Goal: Task Accomplishment & Management: Complete application form

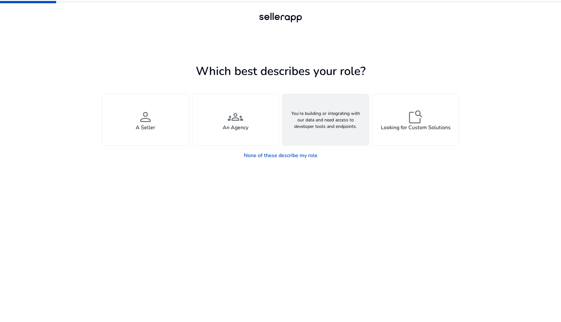
click at [336, 120] on div "webhook API Solutions" at bounding box center [325, 119] width 86 height 51
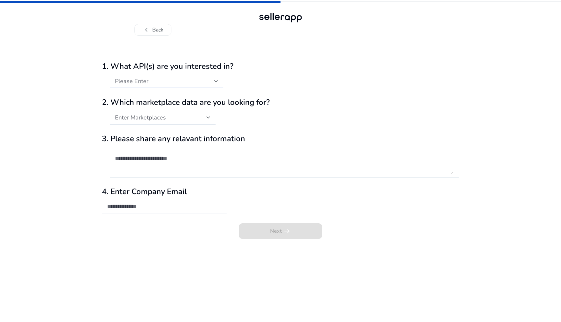
click at [141, 81] on span "Please Enter" at bounding box center [131, 81] width 33 height 8
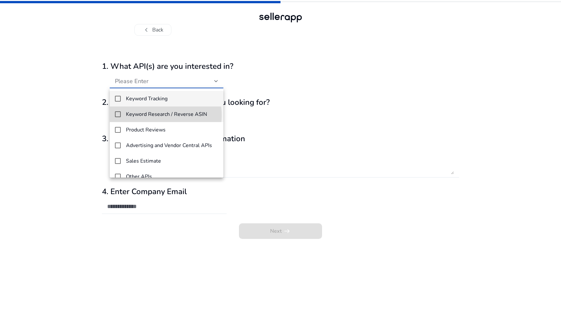
click at [152, 115] on h4 "Keyword Research / Reverse ASIN" at bounding box center [166, 114] width 81 height 6
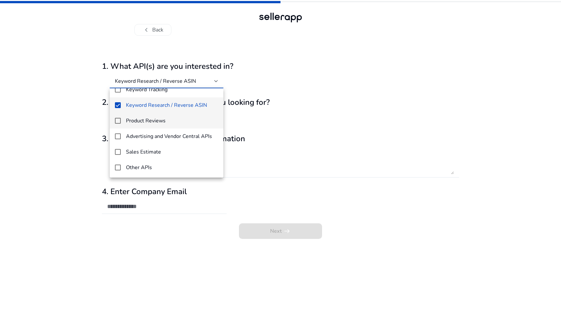
scroll to position [9, 0]
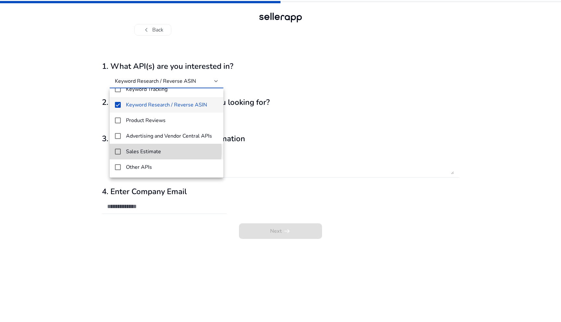
click at [150, 151] on h4 "Sales Estimate" at bounding box center [143, 152] width 35 height 6
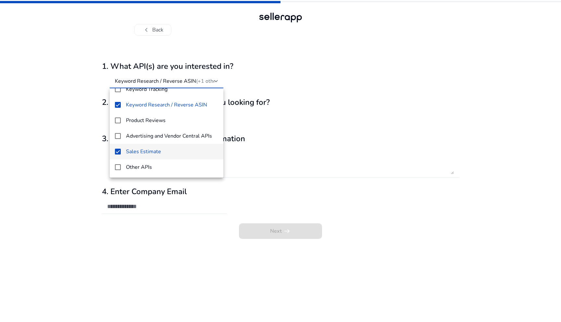
click at [338, 95] on div at bounding box center [280, 161] width 561 height 322
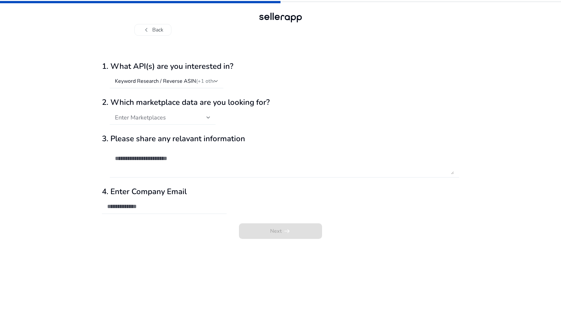
click at [151, 118] on span "Enter Marketplaces" at bounding box center [140, 118] width 51 height 8
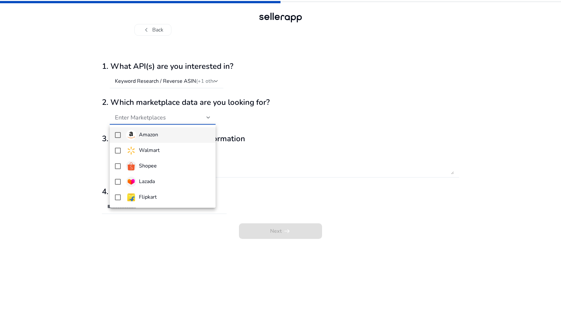
click at [154, 139] on div "Amazon" at bounding box center [142, 135] width 32 height 10
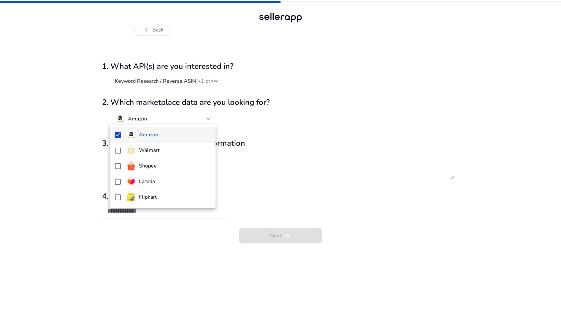
click at [361, 112] on div at bounding box center [280, 161] width 561 height 322
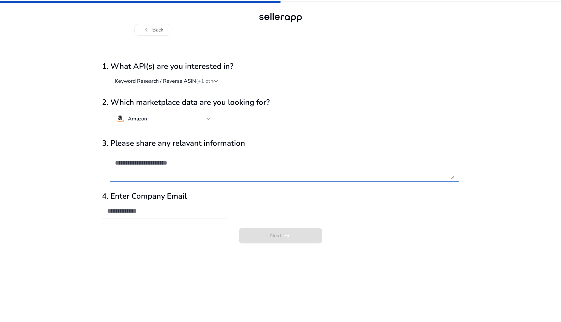
click at [158, 164] on textarea at bounding box center [284, 166] width 339 height 25
click at [145, 212] on input "email" at bounding box center [164, 210] width 114 height 7
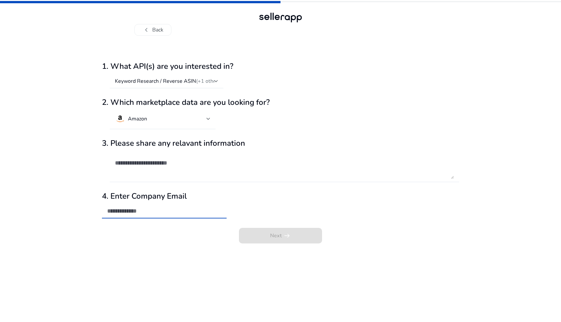
type input "**********"
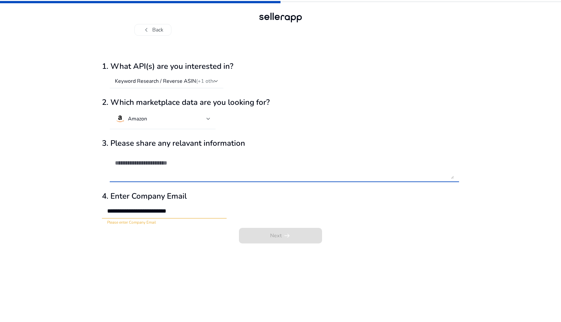
click at [157, 168] on textarea at bounding box center [284, 166] width 339 height 25
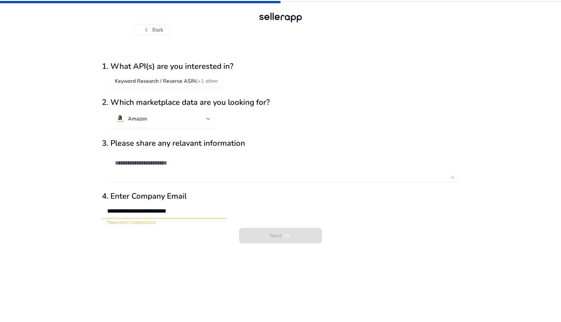
click at [272, 241] on div "Next arrow_right_alt" at bounding box center [280, 237] width 357 height 19
click at [157, 166] on textarea at bounding box center [284, 166] width 339 height 25
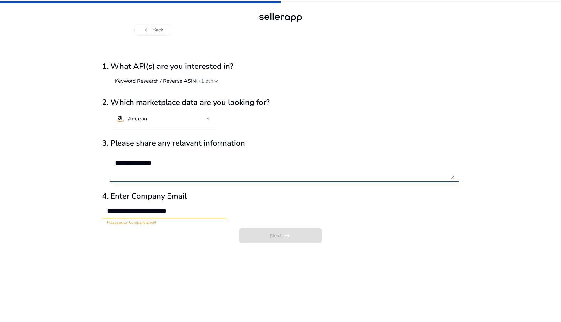
type textarea "**********"
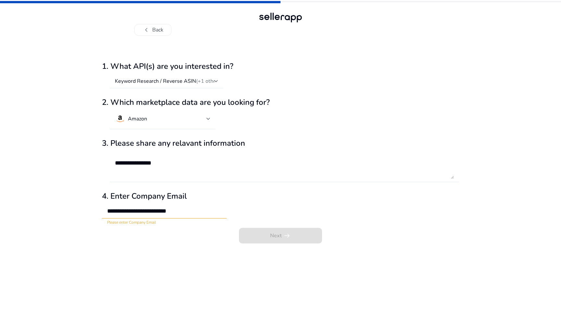
click at [149, 258] on div "**********" at bounding box center [280, 192] width 357 height 260
click at [146, 217] on div "**********" at bounding box center [164, 211] width 114 height 14
click at [146, 214] on input "**********" at bounding box center [164, 210] width 114 height 7
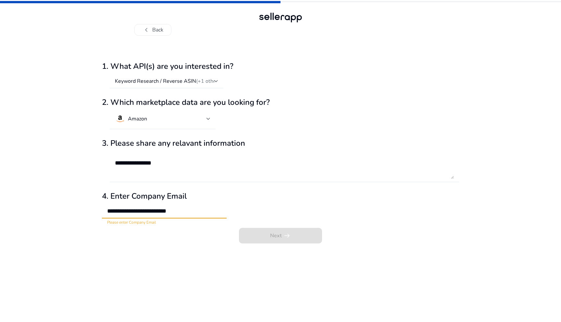
drag, startPoint x: 100, startPoint y: 232, endPoint x: 157, endPoint y: 222, distance: 58.6
click at [100, 232] on div "**********" at bounding box center [280, 161] width 561 height 322
click at [189, 211] on input "**********" at bounding box center [164, 210] width 114 height 7
click at [107, 250] on div "**********" at bounding box center [280, 192] width 357 height 260
click at [135, 212] on input "**********" at bounding box center [164, 210] width 114 height 7
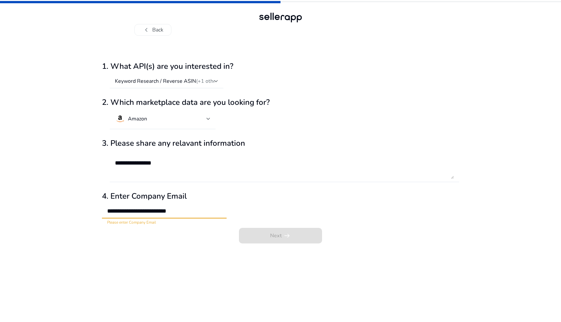
click at [135, 212] on input "**********" at bounding box center [164, 210] width 114 height 7
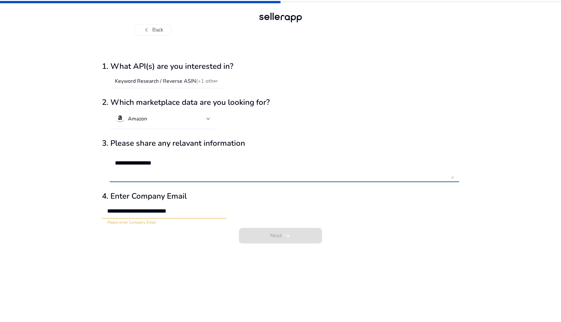
click at [141, 160] on textarea "**********" at bounding box center [284, 166] width 339 height 25
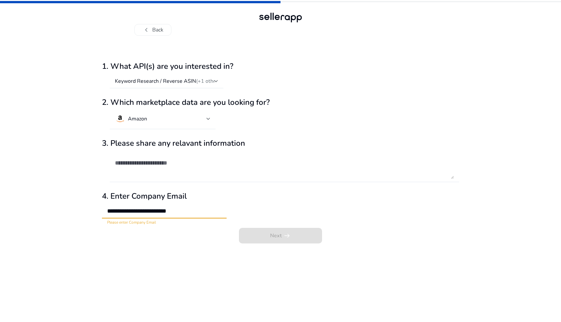
click at [127, 208] on input "**********" at bounding box center [164, 210] width 114 height 7
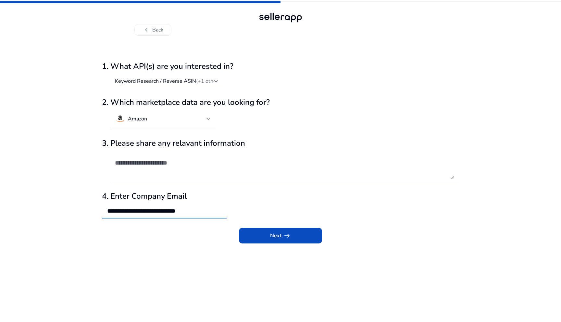
type input "**********"
click at [278, 243] on div "Next arrow_right_alt" at bounding box center [280, 237] width 357 height 19
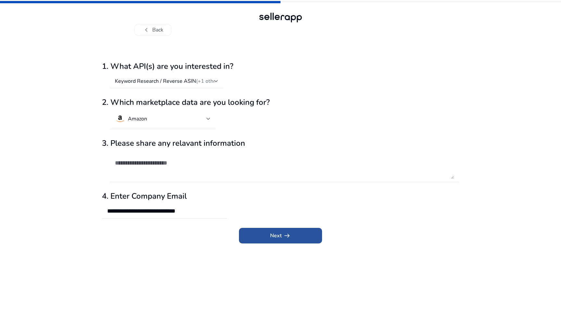
click at [277, 240] on span "submit" at bounding box center [280, 236] width 83 height 16
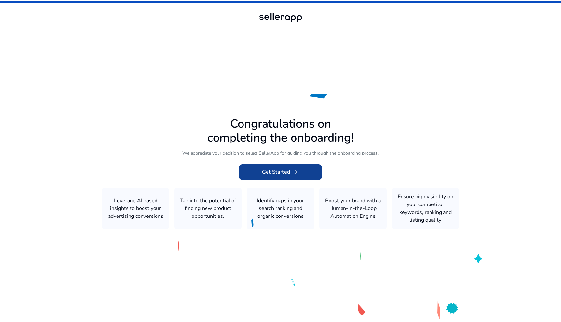
click at [276, 176] on span at bounding box center [280, 172] width 83 height 16
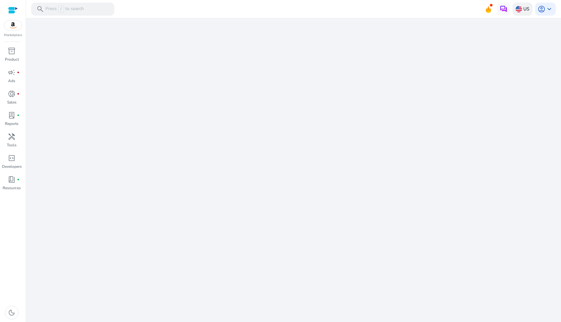
click at [522, 12] on img at bounding box center [518, 9] width 6 height 6
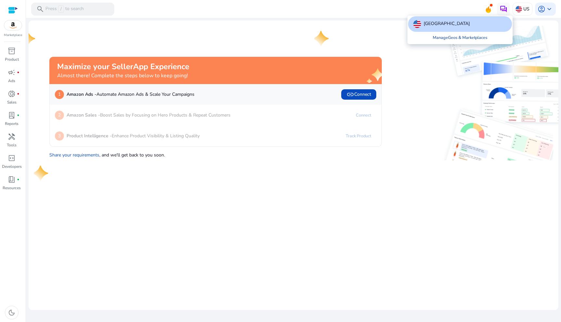
click at [474, 36] on link "Manage Geos & Marketplaces" at bounding box center [459, 38] width 65 height 12
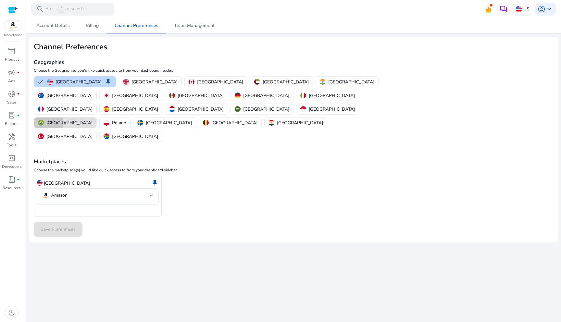
click at [93, 119] on p "[GEOGRAPHIC_DATA]" at bounding box center [69, 122] width 46 height 7
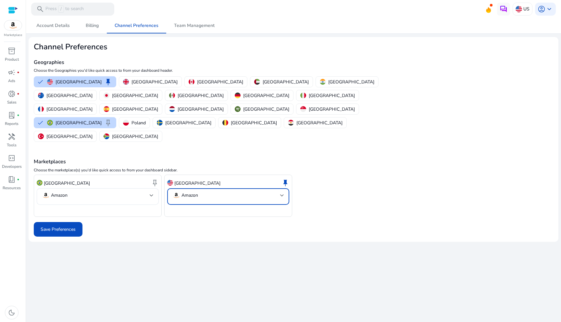
click at [281, 194] on div at bounding box center [282, 195] width 4 height 3
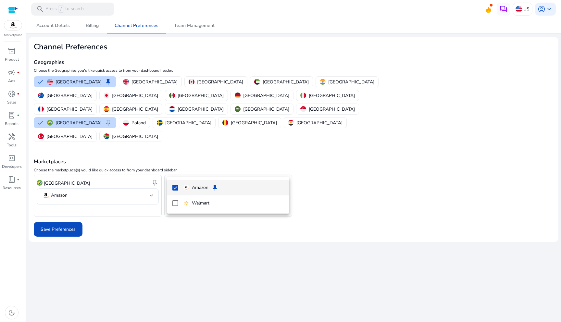
click at [281, 169] on div at bounding box center [280, 161] width 561 height 322
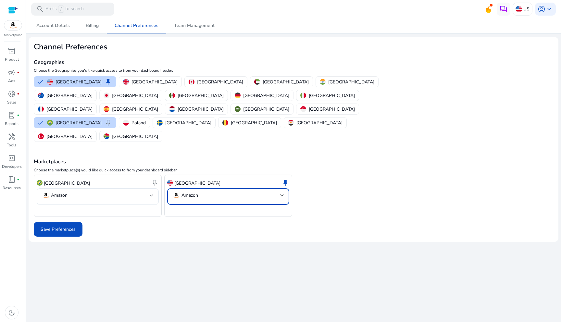
click at [260, 191] on mat-select-trigger "Amazon" at bounding box center [226, 195] width 108 height 8
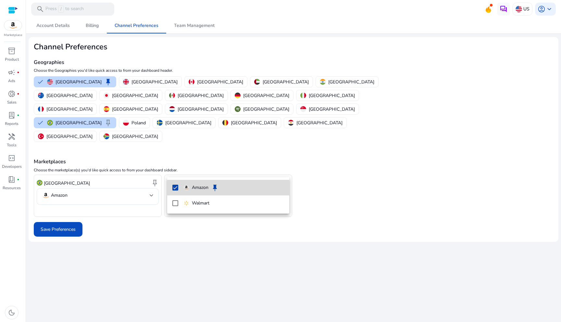
click at [177, 188] on mat-pseudo-checkbox at bounding box center [175, 188] width 6 height 6
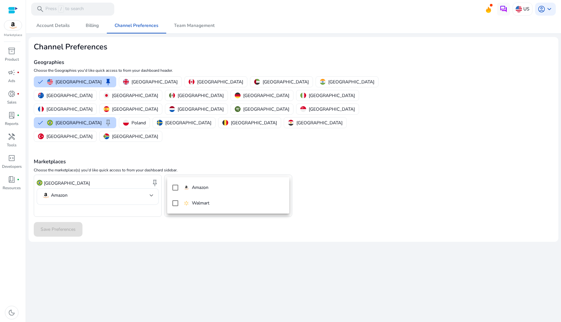
click at [355, 180] on div at bounding box center [280, 161] width 561 height 322
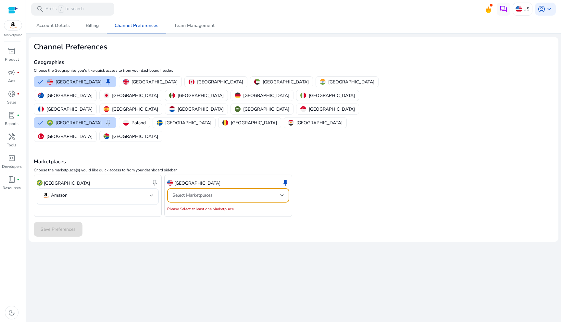
click at [216, 192] on div "Select Marketplaces" at bounding box center [226, 195] width 108 height 7
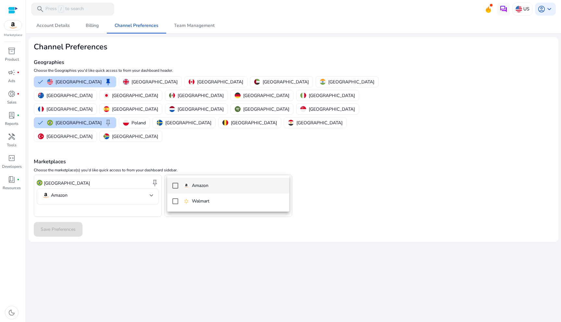
click at [193, 185] on p "Amazon" at bounding box center [200, 185] width 17 height 7
click at [362, 183] on div at bounding box center [280, 161] width 561 height 322
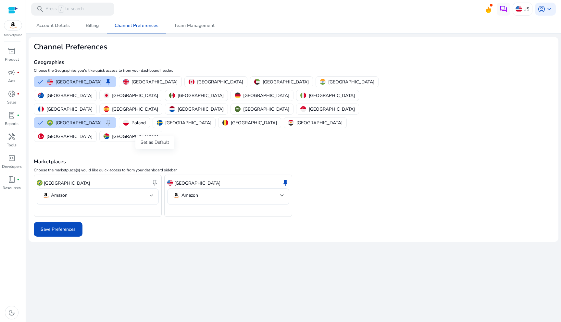
click at [156, 179] on span "keep" at bounding box center [155, 183] width 8 height 8
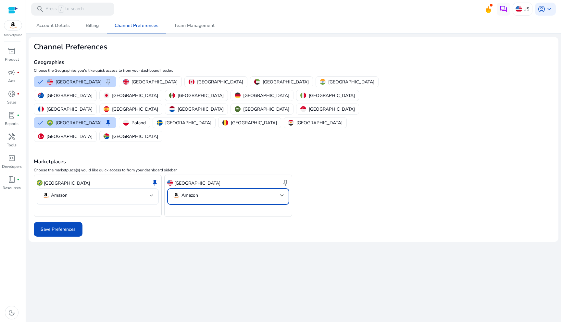
click at [215, 191] on mat-select-trigger "Amazon" at bounding box center [226, 195] width 108 height 8
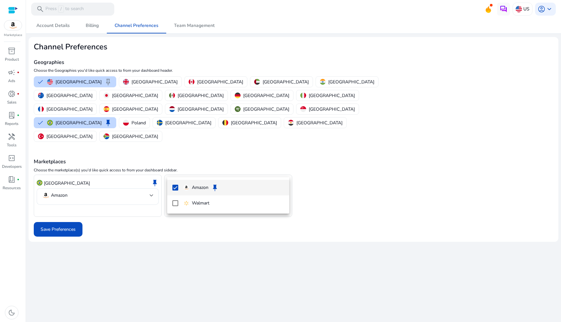
click at [180, 185] on mat-option "Amazon keep" at bounding box center [228, 188] width 122 height 16
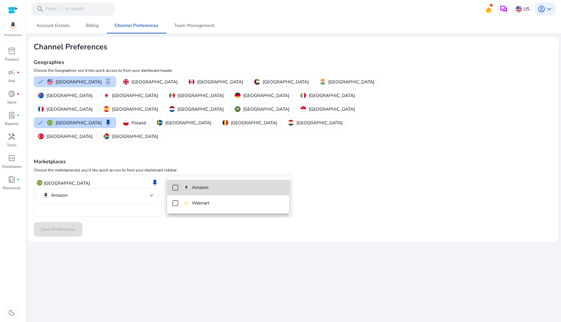
click at [176, 187] on mat-pseudo-checkbox at bounding box center [175, 188] width 6 height 6
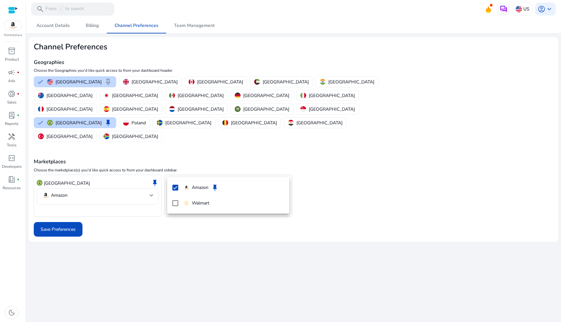
click at [367, 150] on div at bounding box center [280, 161] width 561 height 322
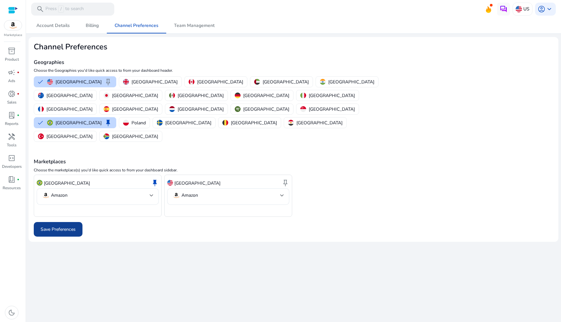
click at [55, 226] on span "Save Preferences" at bounding box center [58, 229] width 35 height 7
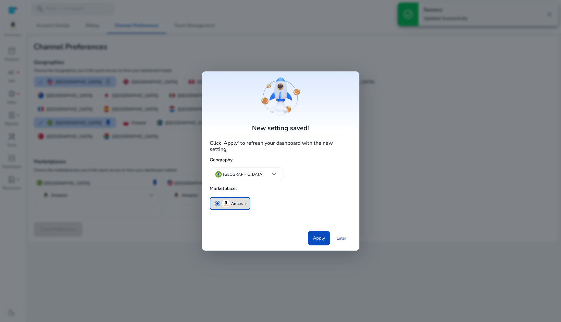
click at [345, 236] on link "Later" at bounding box center [341, 238] width 20 height 12
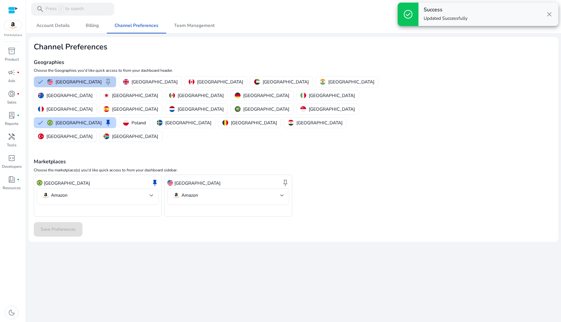
click at [57, 84] on p "[GEOGRAPHIC_DATA]" at bounding box center [79, 82] width 46 height 7
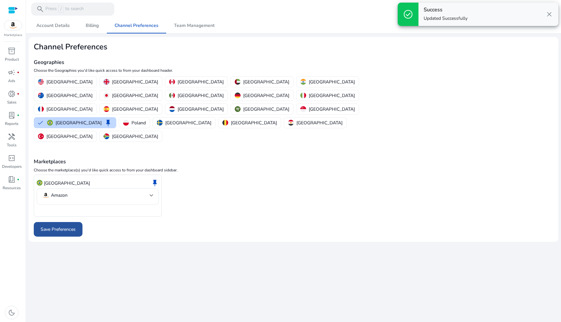
click at [60, 226] on span "Save Preferences" at bounding box center [58, 229] width 35 height 7
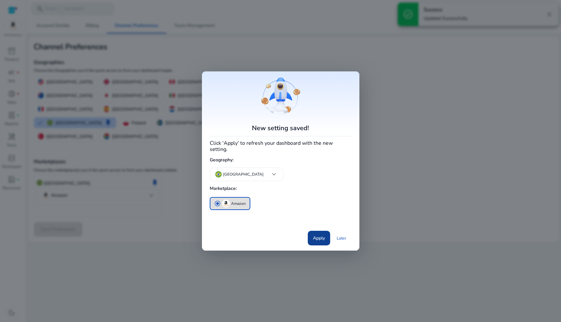
click at [322, 236] on span "Apply" at bounding box center [319, 238] width 12 height 7
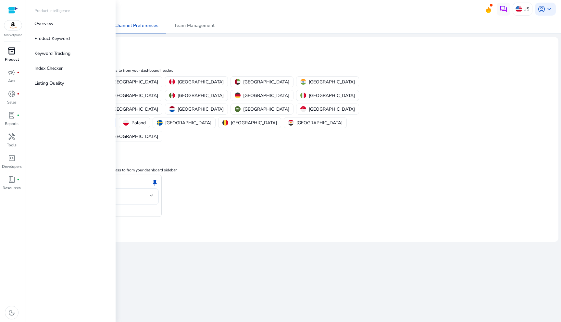
click at [13, 48] on span "inventory_2" at bounding box center [12, 51] width 8 height 8
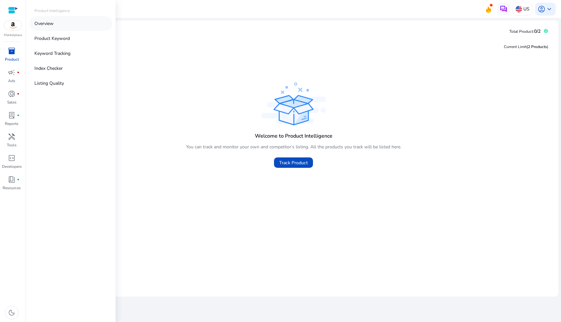
click at [47, 20] on p "Overview" at bounding box center [43, 23] width 19 height 7
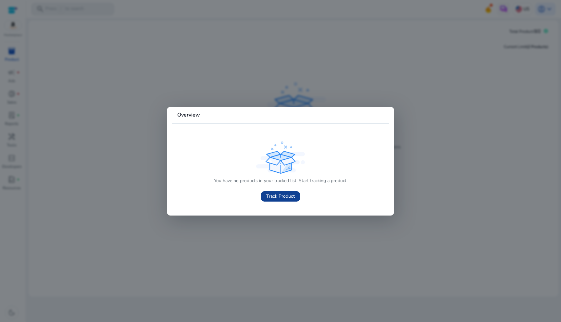
click at [278, 198] on span "Track Product" at bounding box center [280, 196] width 29 height 7
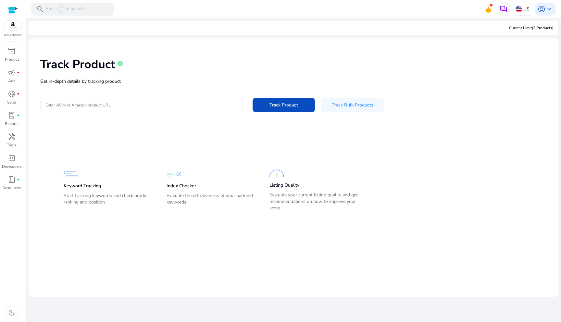
click at [95, 101] on input "Enter ASIN or Amazon product URL" at bounding box center [141, 104] width 192 height 7
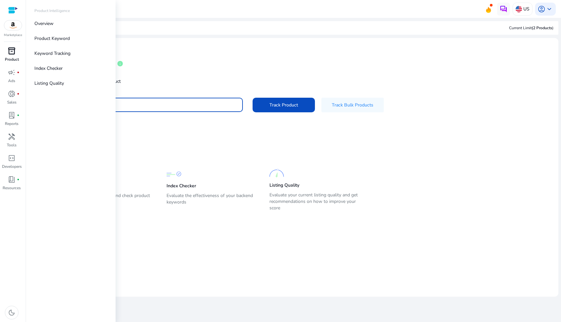
click at [10, 55] on span "inventory_2" at bounding box center [12, 51] width 8 height 8
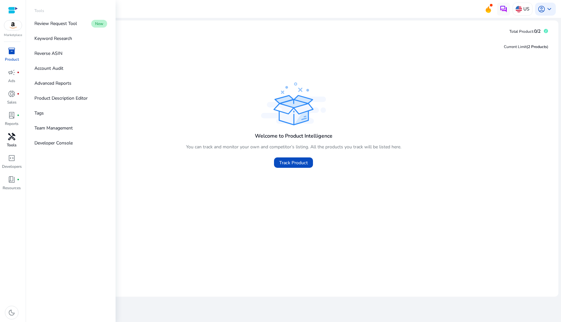
click at [14, 142] on p "Tools" at bounding box center [12, 145] width 10 height 6
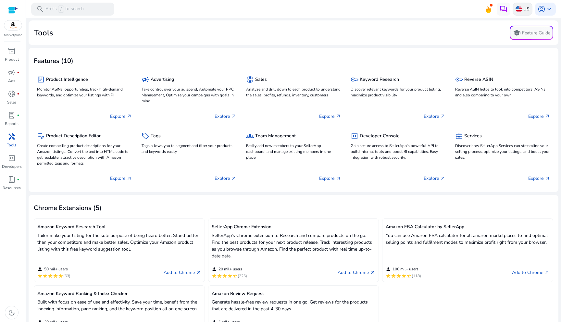
click at [523, 10] on p "US" at bounding box center [526, 8] width 6 height 11
click at [427, 26] on p "[GEOGRAPHIC_DATA]" at bounding box center [444, 24] width 46 height 8
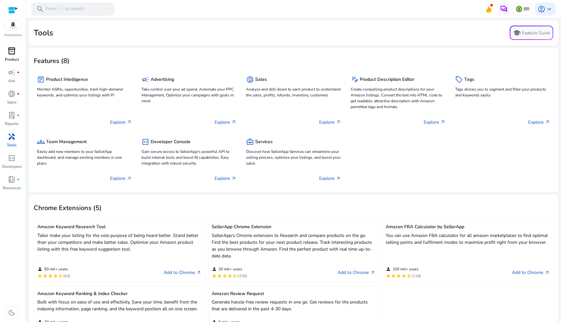
click at [15, 54] on span "inventory_2" at bounding box center [12, 51] width 8 height 8
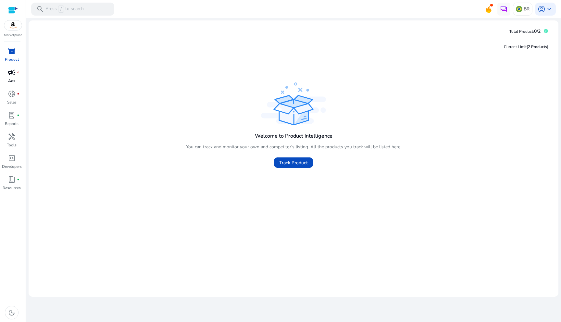
click at [16, 76] on div "campaign fiber_manual_record" at bounding box center [12, 72] width 18 height 10
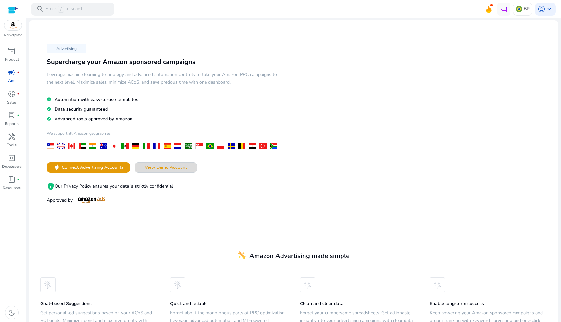
click at [170, 165] on span "View Demo Account" at bounding box center [166, 167] width 42 height 7
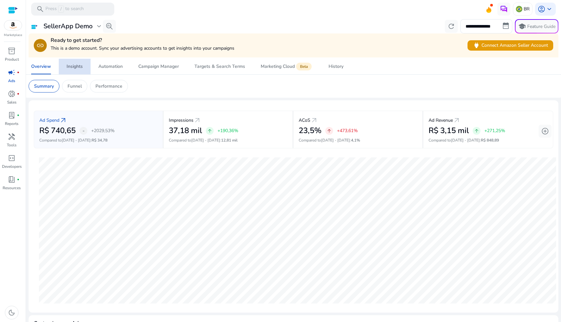
click at [73, 71] on span "Insights" at bounding box center [75, 67] width 16 height 16
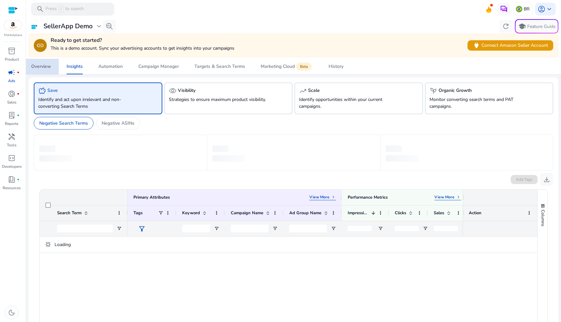
click at [46, 71] on span "Overview" at bounding box center [41, 67] width 20 height 16
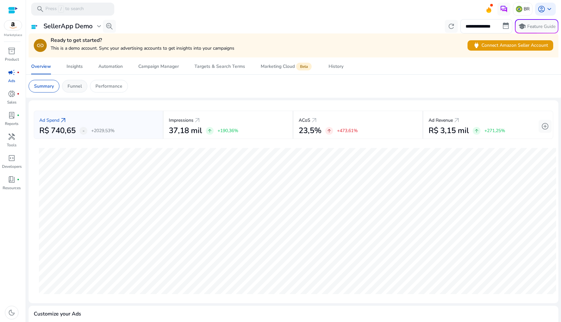
click at [75, 87] on p "Funnel" at bounding box center [75, 86] width 14 height 7
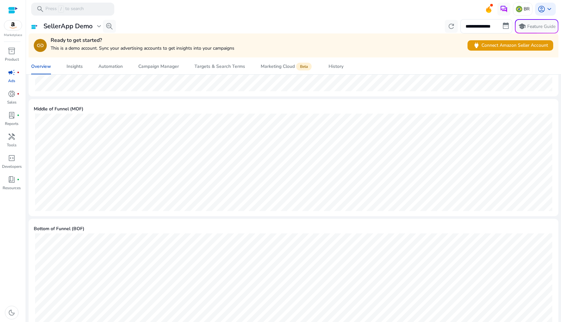
scroll to position [206, 0]
click at [67, 64] on div "Insights" at bounding box center [75, 66] width 16 height 5
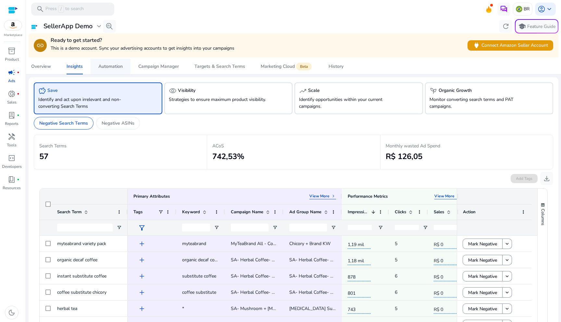
click at [116, 69] on span "Automation" at bounding box center [110, 67] width 24 height 16
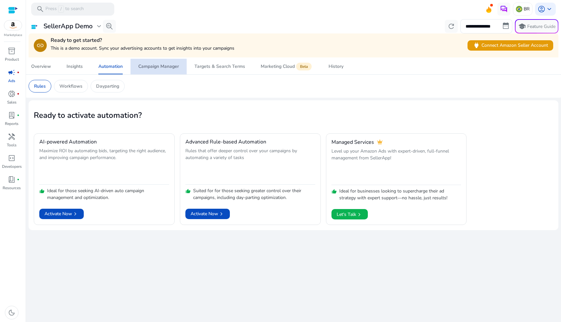
click at [157, 71] on span "Campaign Manager" at bounding box center [158, 67] width 41 height 16
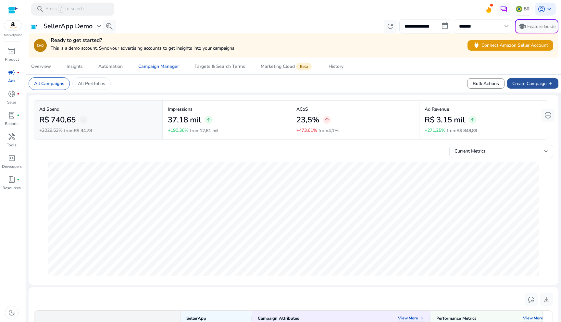
click at [528, 85] on span "Create Campaign add" at bounding box center [532, 83] width 41 height 7
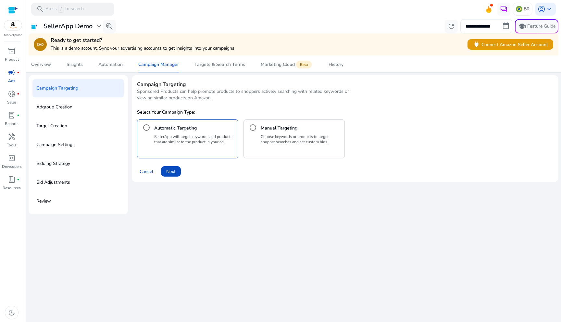
click at [290, 142] on p "Choose keywords or products to target shopper searches and set custom bids." at bounding box center [301, 139] width 81 height 10
click at [175, 170] on span "Next" at bounding box center [170, 171] width 9 height 7
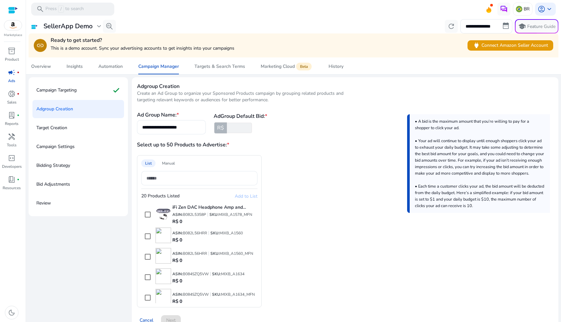
scroll to position [279, 0]
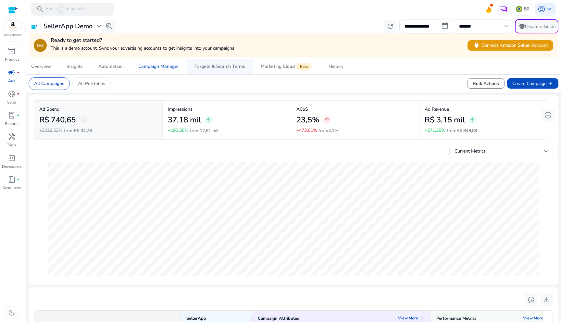
click at [218, 64] on div "Targets & Search Terms" at bounding box center [219, 66] width 51 height 5
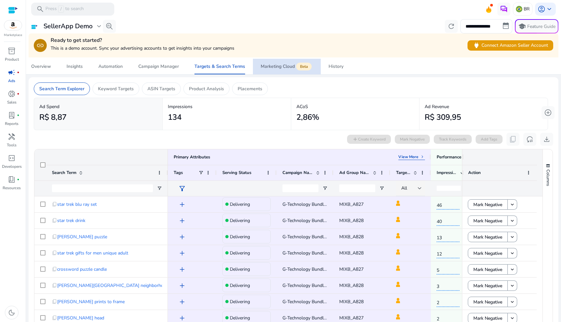
click at [273, 70] on span "Marketing Cloud Beta" at bounding box center [287, 67] width 52 height 16
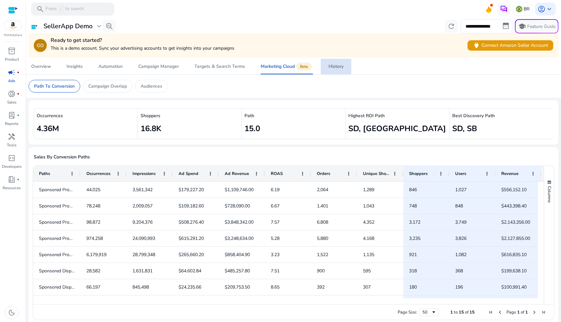
click at [329, 70] on span "History" at bounding box center [335, 67] width 15 height 16
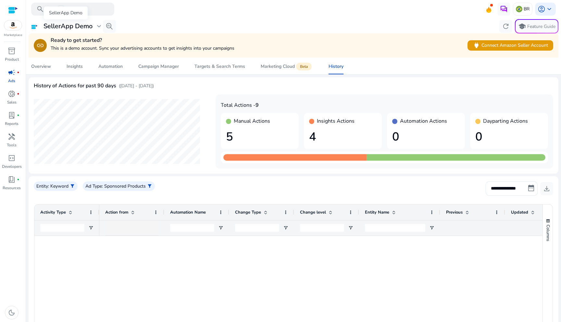
click at [81, 26] on h3 "SellerApp Demo" at bounding box center [67, 26] width 49 height 8
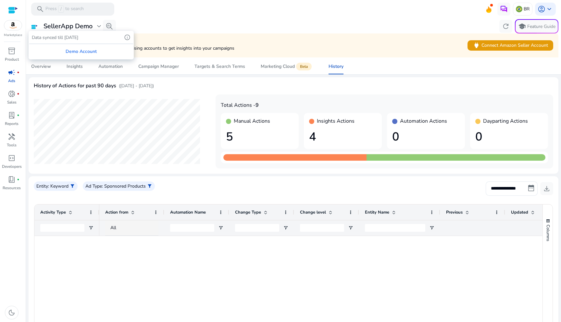
click at [81, 26] on div at bounding box center [280, 161] width 561 height 322
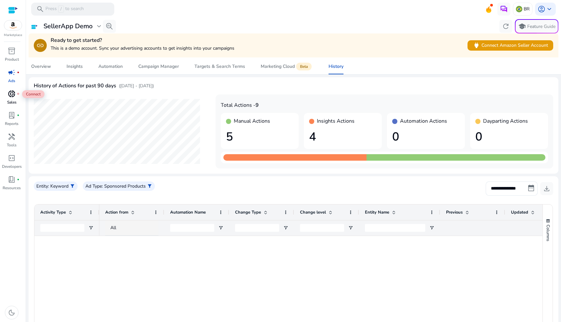
click at [14, 93] on span "donut_small" at bounding box center [12, 94] width 8 height 8
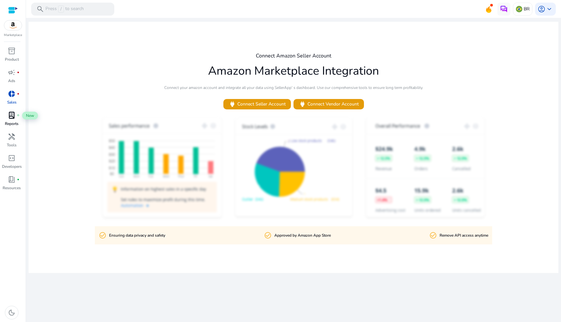
click at [14, 117] on span "lab_profile" at bounding box center [12, 115] width 8 height 8
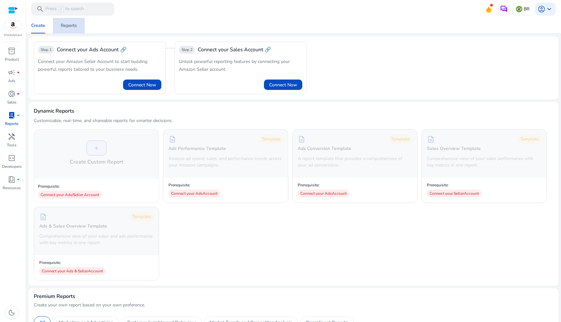
click at [70, 29] on span "Reports" at bounding box center [69, 26] width 16 height 16
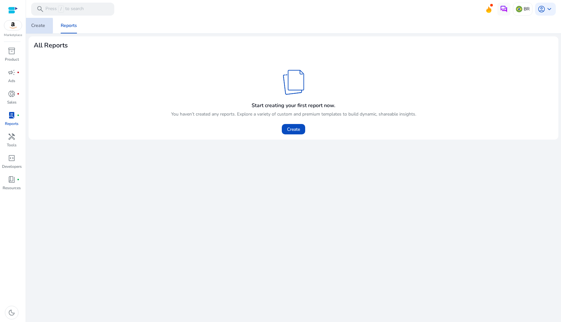
click at [35, 26] on div "Create" at bounding box center [38, 25] width 14 height 5
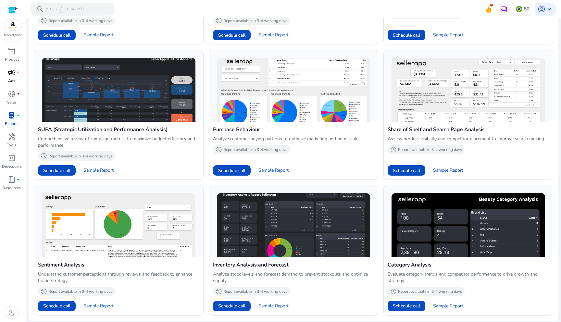
scroll to position [420, 0]
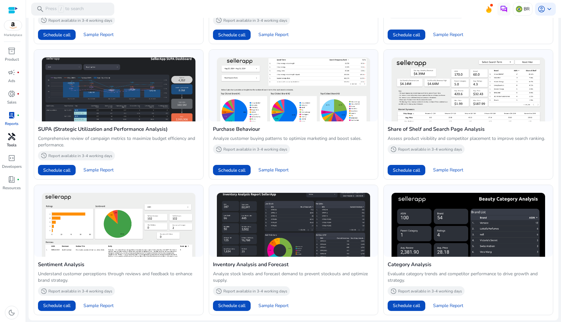
click at [14, 140] on span "handyman" at bounding box center [12, 137] width 8 height 8
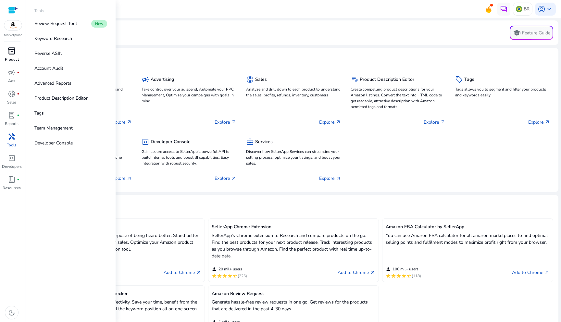
click at [13, 56] on div "inventory_2" at bounding box center [12, 51] width 18 height 10
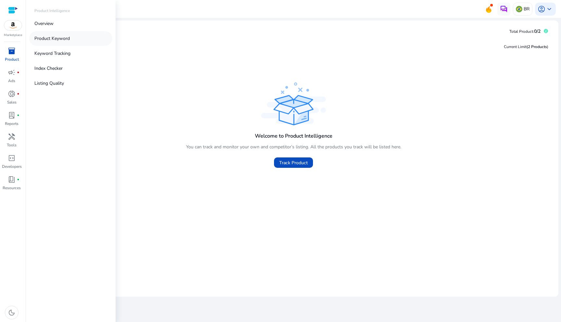
click at [54, 39] on p "Product Keyword" at bounding box center [51, 38] width 35 height 7
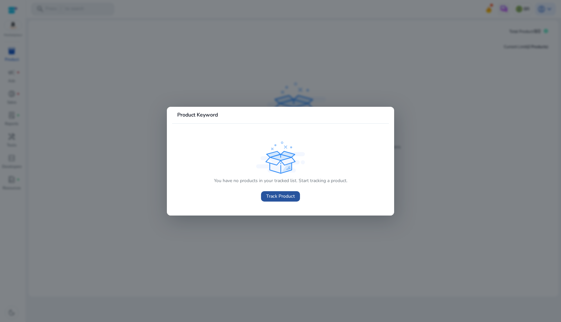
click at [297, 197] on span at bounding box center [280, 197] width 39 height 16
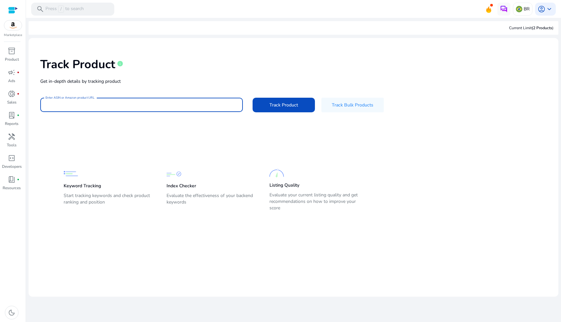
click at [136, 106] on input "Enter ASIN or Amazon product URL" at bounding box center [141, 104] width 192 height 7
click at [188, 72] on div "Track Product info" at bounding box center [293, 63] width 506 height 27
click at [109, 102] on input "Enter ASIN or Amazon product URL" at bounding box center [141, 104] width 192 height 7
paste input "**********"
type input "**********"
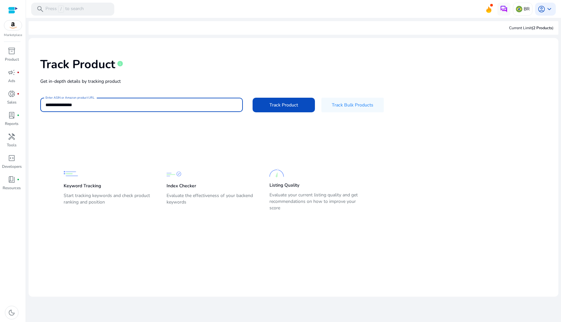
click at [159, 104] on input "**********" at bounding box center [141, 104] width 192 height 7
click at [11, 53] on span "inventory_2" at bounding box center [12, 51] width 8 height 8
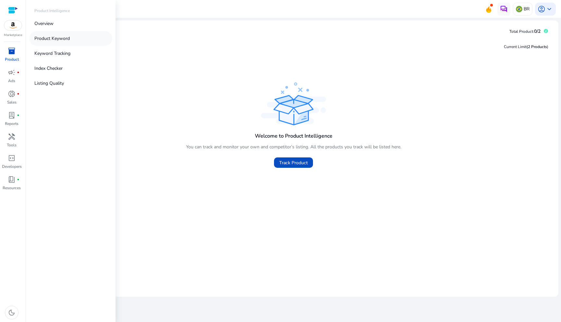
click at [52, 39] on p "Product Keyword" at bounding box center [51, 38] width 35 height 7
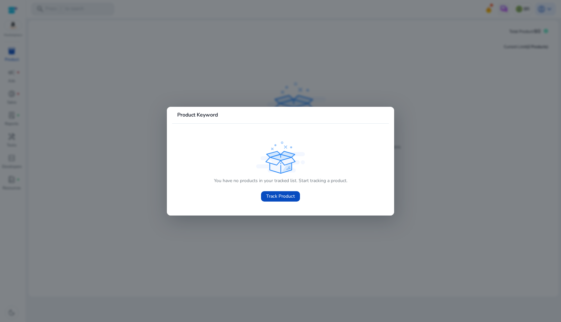
click at [107, 114] on div at bounding box center [280, 161] width 561 height 322
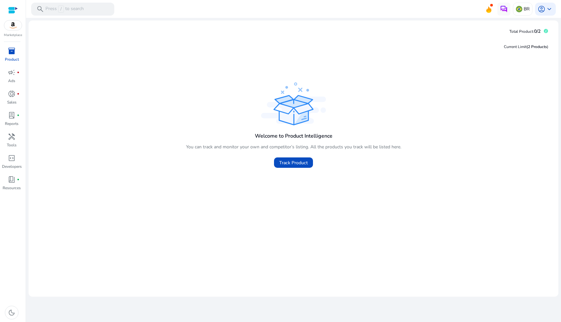
click at [11, 55] on span "inventory_2" at bounding box center [12, 51] width 8 height 8
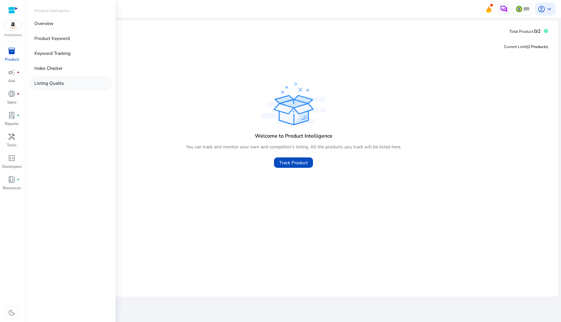
click at [57, 88] on link "Listing Quality" at bounding box center [70, 83] width 83 height 15
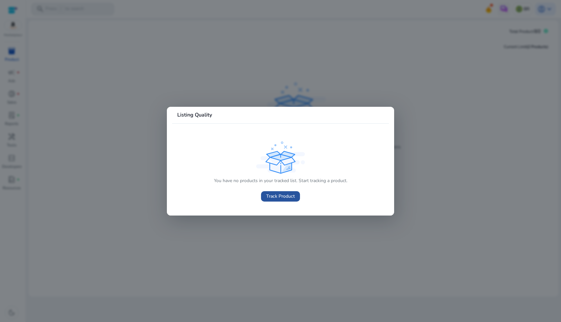
click at [276, 198] on span "Track Product" at bounding box center [280, 196] width 29 height 7
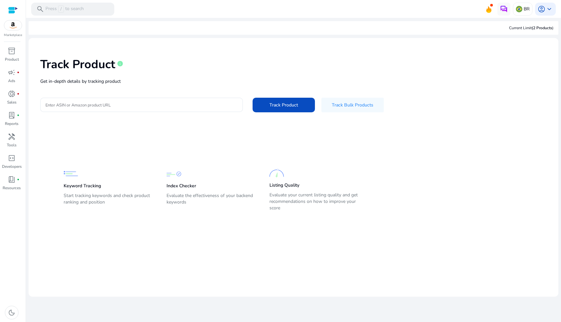
click at [114, 86] on div "Track Product info Get in-depth details by tracking product Enter ASIN or Amazo…" at bounding box center [293, 84] width 519 height 82
click at [116, 102] on input "Enter ASIN or Amazon product URL" at bounding box center [141, 104] width 192 height 7
paste input "**********"
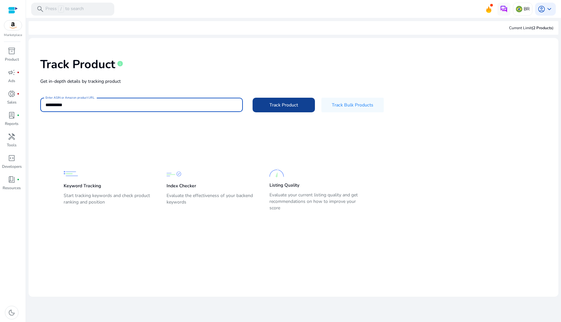
type input "**********"
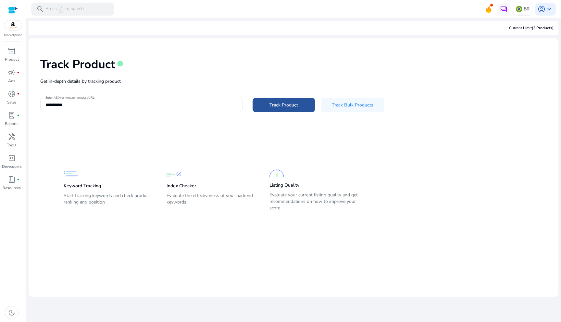
click at [273, 109] on span at bounding box center [284, 105] width 62 height 16
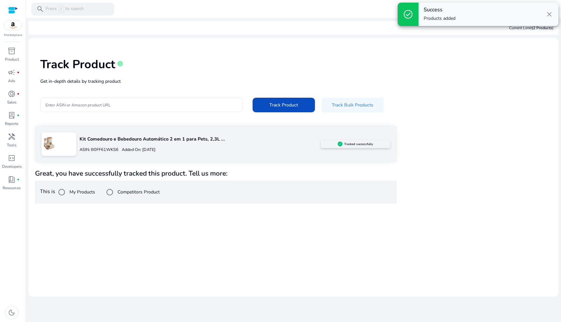
click at [549, 14] on span "close" at bounding box center [549, 14] width 8 height 8
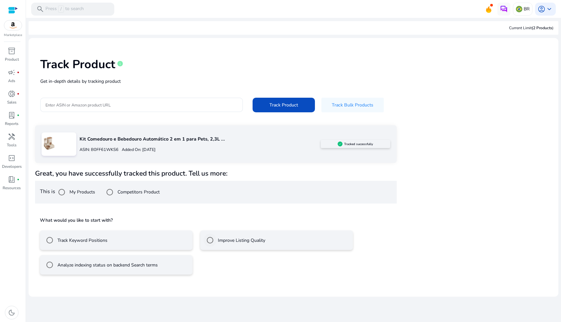
click at [225, 241] on label "Improve Listing Quality" at bounding box center [240, 240] width 49 height 7
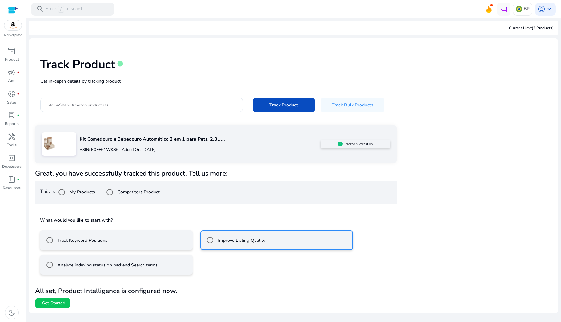
click at [108, 244] on mat-radio-button "Track Keyword Positions" at bounding box center [116, 239] width 153 height 19
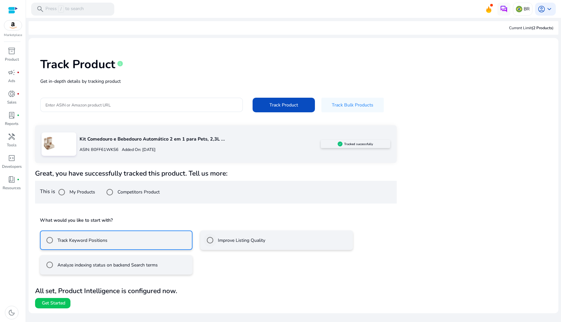
click at [218, 242] on label "Improve Listing Quality" at bounding box center [240, 240] width 49 height 7
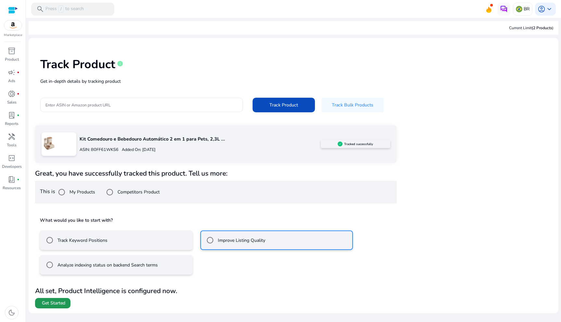
click at [64, 304] on span "Get Started" at bounding box center [53, 303] width 23 height 6
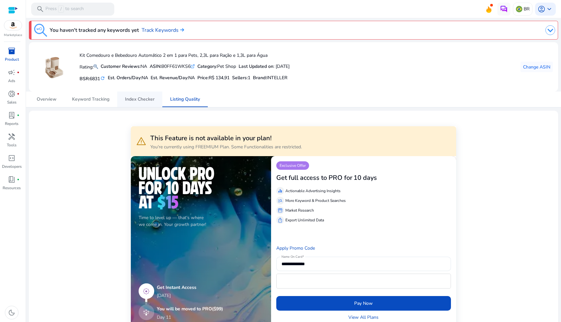
click at [136, 101] on span "Index Checker" at bounding box center [140, 99] width 30 height 5
click at [111, 101] on link "Keyword Tracking" at bounding box center [90, 100] width 53 height 16
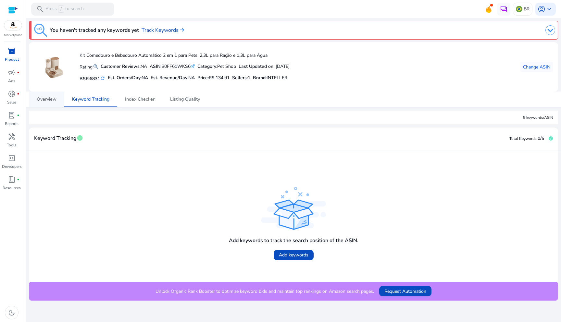
click at [43, 98] on span "Overview" at bounding box center [47, 99] width 20 height 5
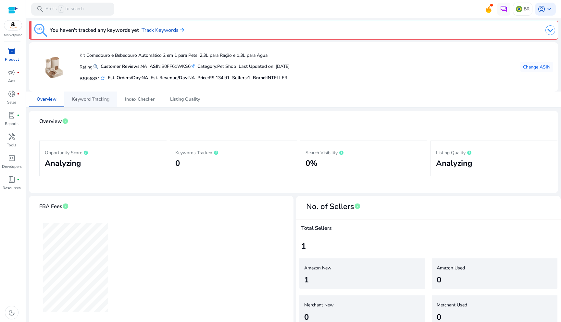
click at [82, 104] on span "Keyword Tracking" at bounding box center [90, 100] width 37 height 16
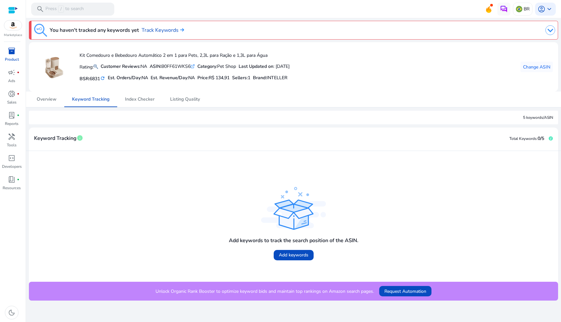
click at [105, 78] on mat-icon "refresh" at bounding box center [102, 78] width 5 height 6
click at [137, 101] on span "Index Checker" at bounding box center [140, 99] width 30 height 5
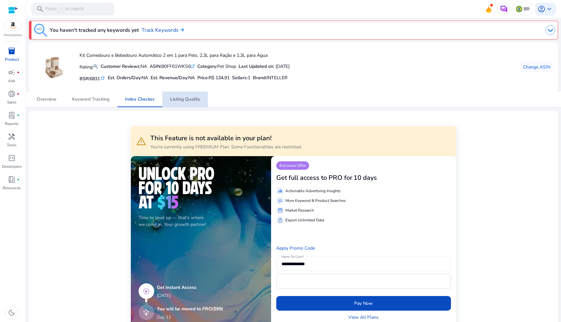
click at [191, 102] on span "Listing Quality" at bounding box center [185, 99] width 30 height 5
click at [43, 97] on span "Overview" at bounding box center [47, 99] width 20 height 5
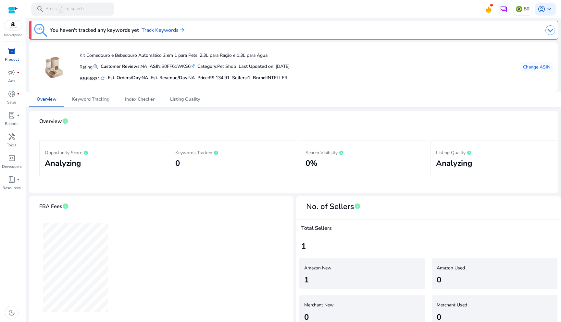
click at [516, 32] on div at bounding box center [377, 30] width 355 height 13
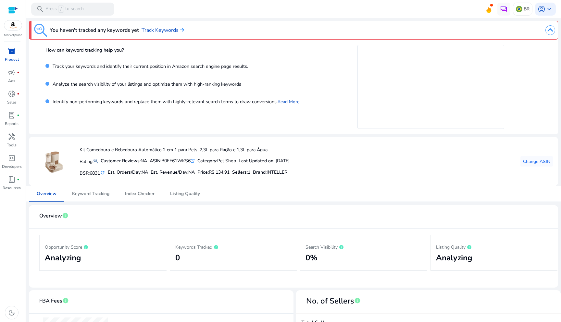
click at [516, 32] on div at bounding box center [377, 30] width 355 height 13
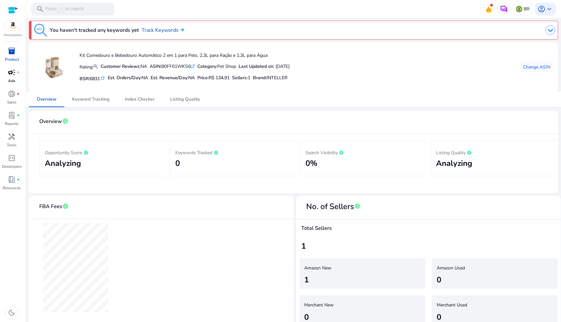
click at [10, 78] on p "Ads" at bounding box center [11, 81] width 7 height 6
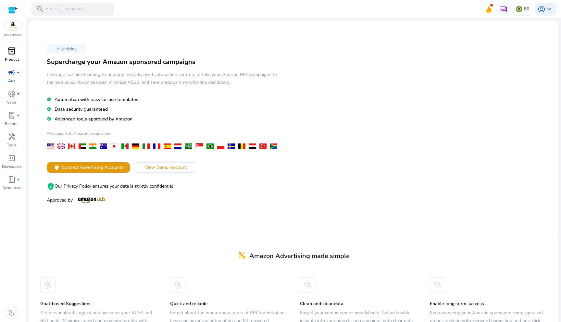
click at [13, 52] on span "inventory_2" at bounding box center [12, 51] width 8 height 8
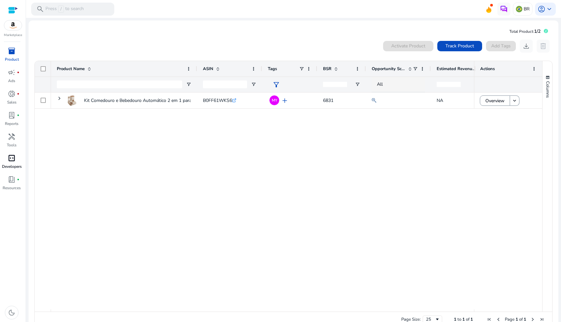
click at [14, 164] on p "Developers" at bounding box center [12, 167] width 20 height 6
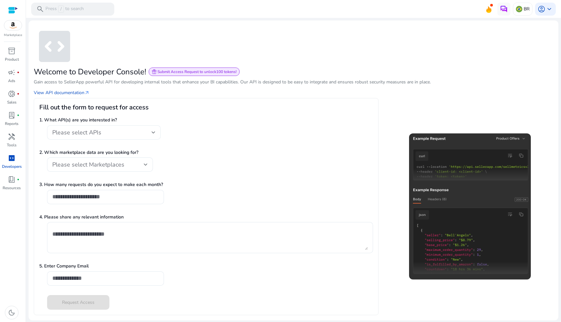
click at [152, 130] on div at bounding box center [154, 133] width 4 height 8
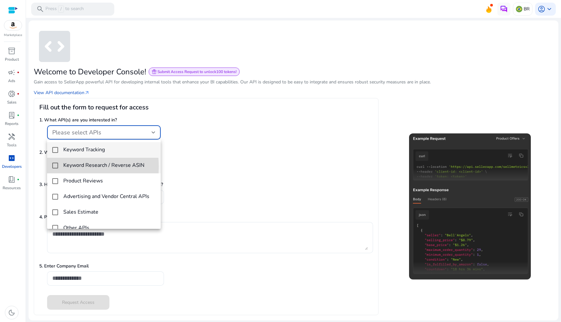
click at [55, 167] on mat-pseudo-checkbox at bounding box center [55, 166] width 6 height 6
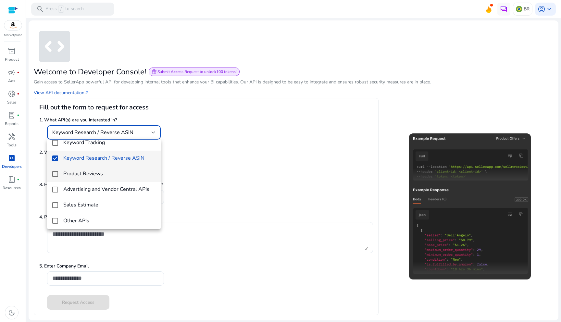
scroll to position [9, 0]
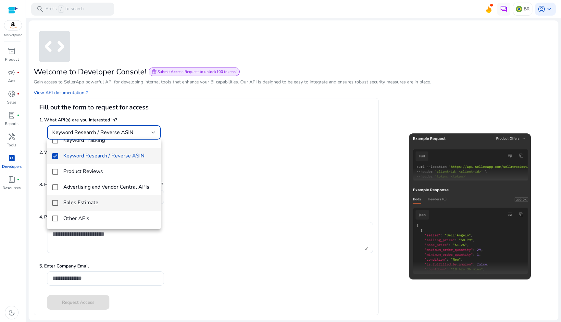
click at [55, 202] on mat-pseudo-checkbox at bounding box center [55, 203] width 6 height 6
click at [216, 114] on div at bounding box center [280, 161] width 561 height 322
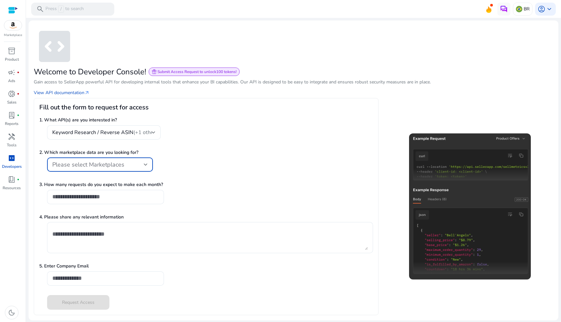
click at [117, 168] on span "Please select Marketplaces" at bounding box center [88, 165] width 72 height 8
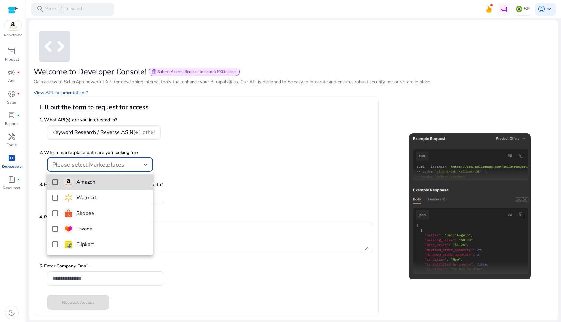
click at [82, 186] on div "Amazon" at bounding box center [79, 182] width 32 height 10
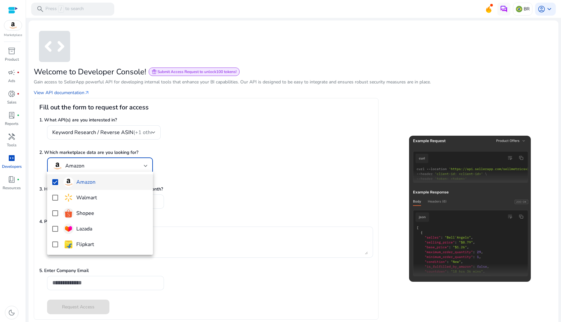
click at [268, 162] on div at bounding box center [280, 161] width 561 height 322
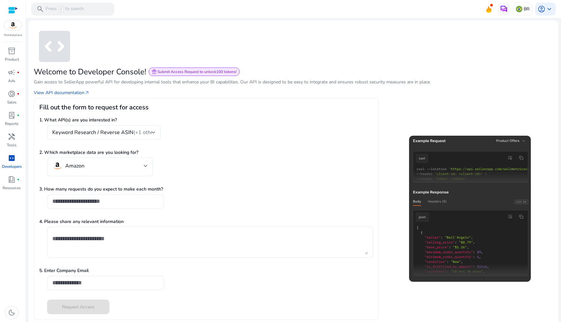
click at [103, 200] on input "number" at bounding box center [105, 201] width 106 height 7
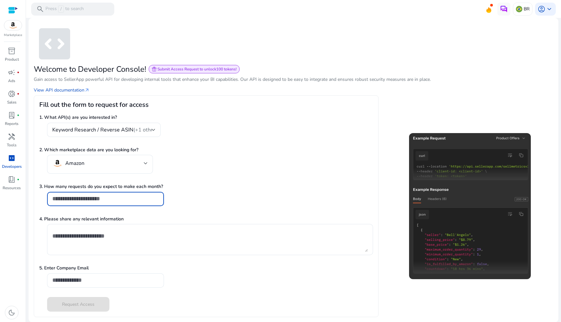
scroll to position [3, 0]
click at [98, 80] on p "Gain access to SellerApp powerful API for developing internal tools that enhanc…" at bounding box center [293, 79] width 519 height 6
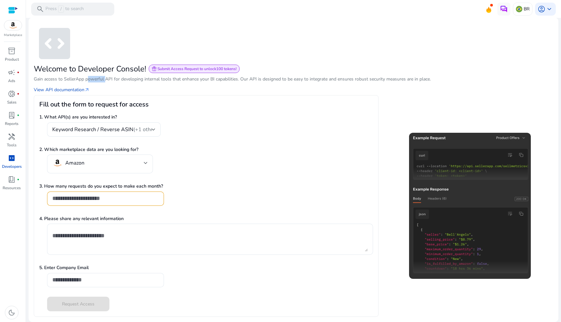
click at [98, 80] on p "Gain access to SellerApp powerful API for developing internal tools that enhanc…" at bounding box center [293, 79] width 519 height 6
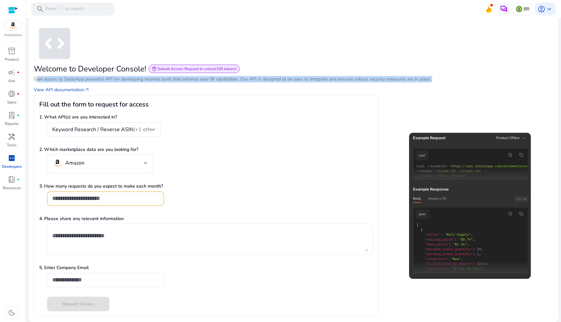
click at [98, 80] on p "Gain access to SellerApp powerful API for developing internal tools that enhanc…" at bounding box center [293, 79] width 519 height 6
click at [82, 89] on link "View API documentation arrow_outward" at bounding box center [62, 89] width 56 height 7
click at [15, 180] on span "book_4" at bounding box center [12, 180] width 8 height 8
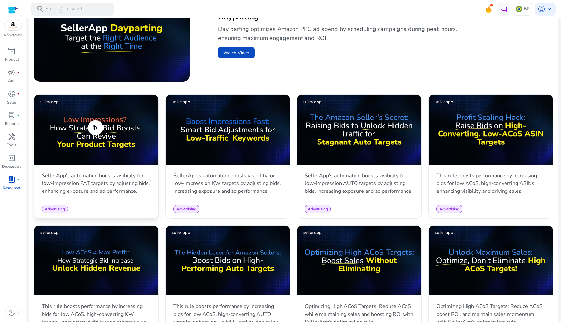
scroll to position [250, 0]
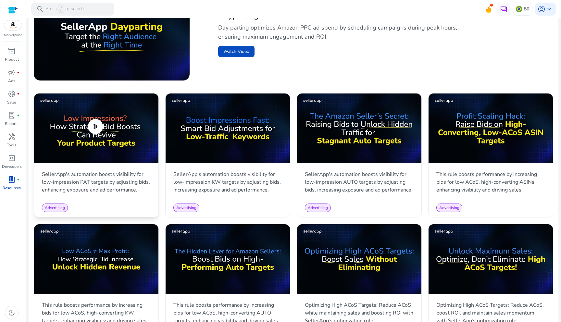
click at [103, 132] on span "play_circle" at bounding box center [95, 126] width 18 height 18
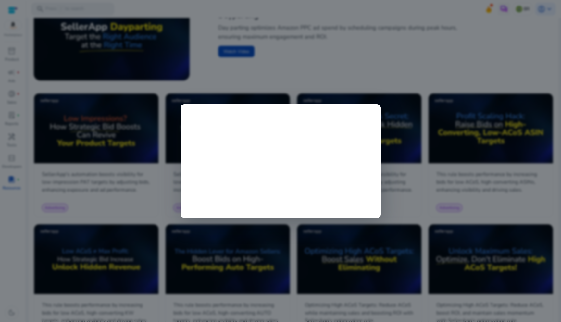
click at [308, 53] on div at bounding box center [280, 161] width 561 height 322
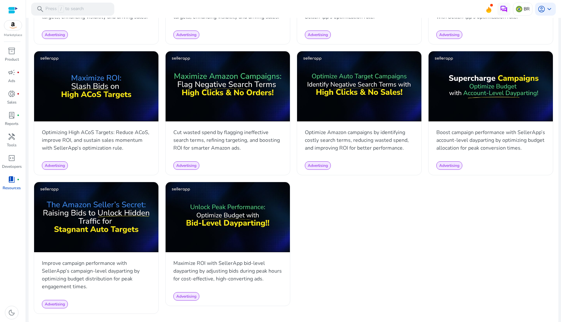
scroll to position [554, 0]
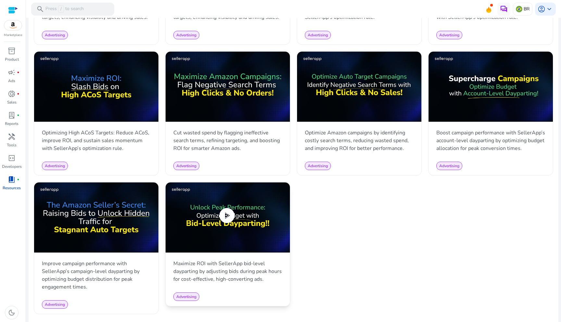
click at [214, 233] on img at bounding box center [228, 217] width 124 height 70
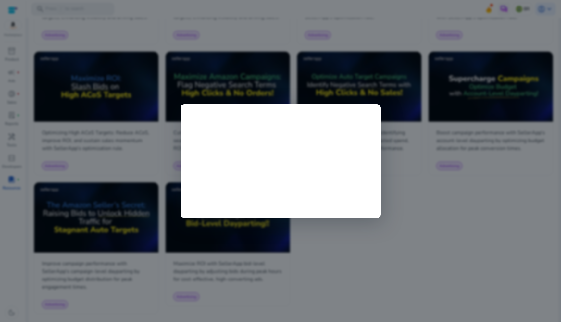
click at [429, 199] on div at bounding box center [280, 161] width 561 height 322
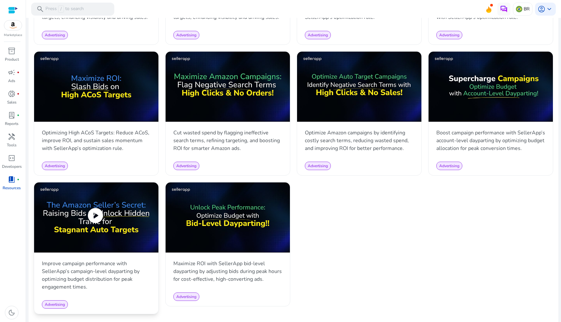
click at [93, 219] on span "play_circle" at bounding box center [95, 215] width 18 height 18
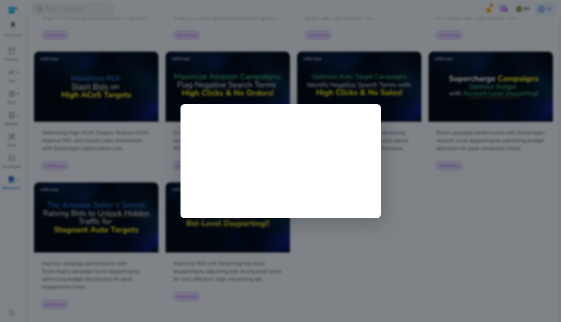
click at [452, 207] on div at bounding box center [280, 161] width 561 height 322
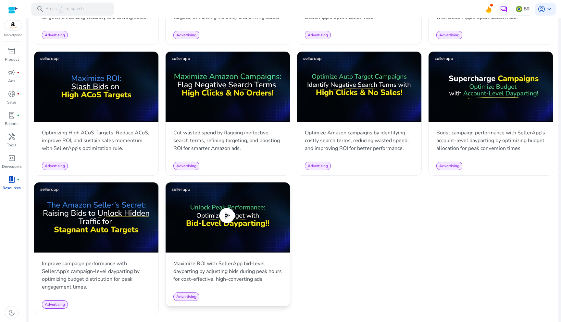
click at [252, 209] on img at bounding box center [228, 217] width 124 height 70
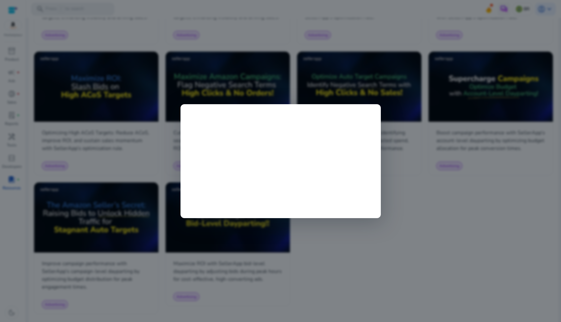
click at [445, 191] on div at bounding box center [280, 161] width 561 height 322
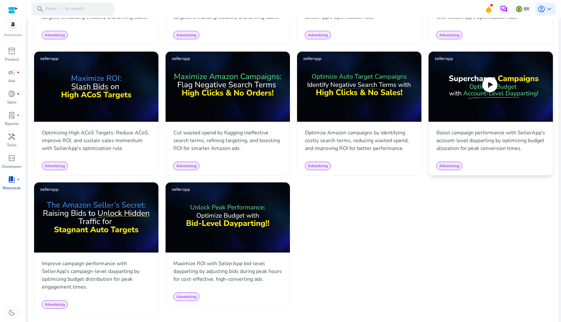
click at [481, 105] on img at bounding box center [490, 87] width 124 height 70
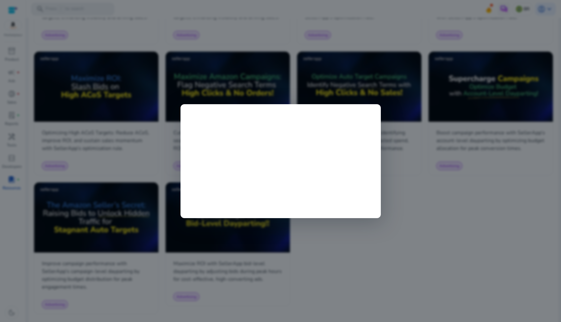
click at [438, 196] on div at bounding box center [280, 161] width 561 height 322
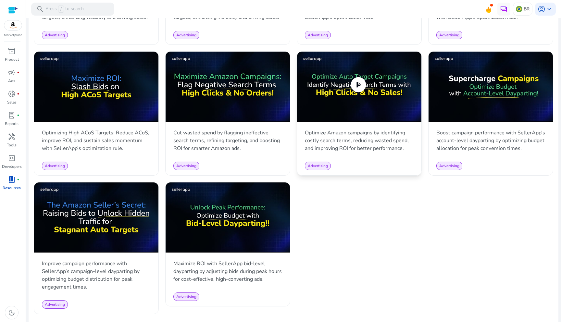
click at [344, 92] on img at bounding box center [359, 87] width 124 height 70
